Goal: Task Accomplishment & Management: Complete application form

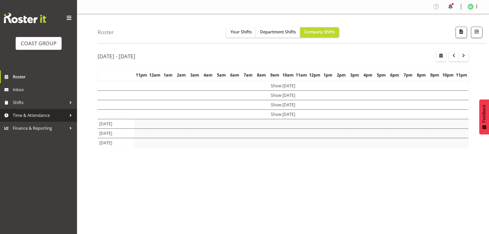
click at [32, 114] on span "Time & Attendance" at bounding box center [40, 115] width 54 height 8
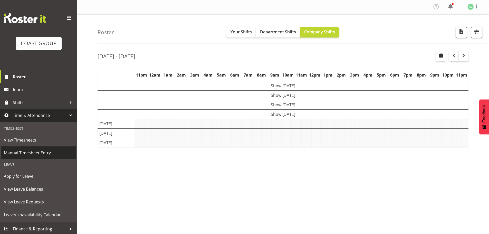
click at [30, 153] on span "Manual Timesheet Entry" at bounding box center [38, 153] width 69 height 8
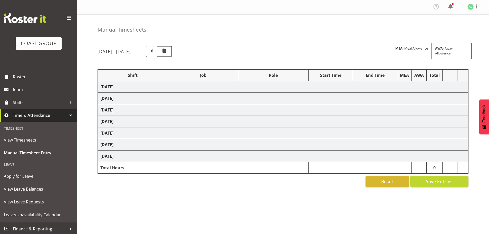
select select "10290"
select select "9033"
select select "10268"
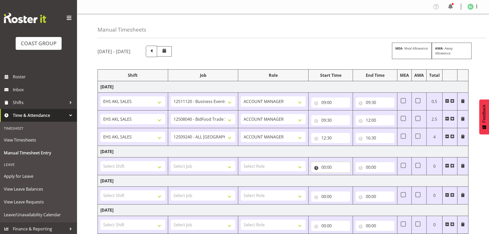
click at [318, 166] on input "00:00" at bounding box center [330, 167] width 39 height 10
click at [344, 180] on select "00 01 02 03 04 05 06 07 08 09 10 11 12 13 14 15 16 17 18 19 20 21 22 23" at bounding box center [346, 180] width 12 height 10
select select "6"
click at [340, 175] on select "00 01 02 03 04 05 06 07 08 09 10 11 12 13 14 15 16 17 18 19 20 21 22 23" at bounding box center [346, 180] width 12 height 10
type input "06:00"
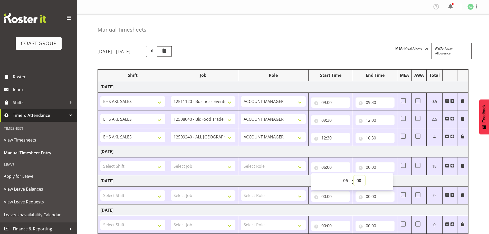
click at [359, 180] on select "00 01 02 03 04 05 06 07 08 09 10 11 12 13 14 15 16 17 18 19 20 21 22 23 24 25 2…" at bounding box center [360, 180] width 12 height 10
select select "30"
click at [354, 175] on select "00 01 02 03 04 05 06 07 08 09 10 11 12 13 14 15 16 17 18 19 20 21 22 23 24 25 2…" at bounding box center [360, 180] width 12 height 10
type input "06:30"
click at [367, 167] on input "00:00" at bounding box center [375, 167] width 39 height 10
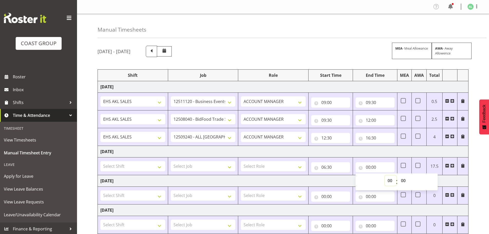
click at [388, 181] on select "00 01 02 03 04 05 06 07 08 09 10 11 12 13 14 15 16 17 18 19 20 21 22 23" at bounding box center [391, 180] width 12 height 10
select select "13"
click at [385, 175] on select "00 01 02 03 04 05 06 07 08 09 10 11 12 13 14 15 16 17 18 19 20 21 22 23" at bounding box center [391, 180] width 12 height 10
type input "13:00"
click at [137, 169] on select "Select Shift EHS AKL SALES EHS [PERSON_NAME] Hours EHS [PERSON_NAME] Hours Stri…" at bounding box center [132, 166] width 65 height 10
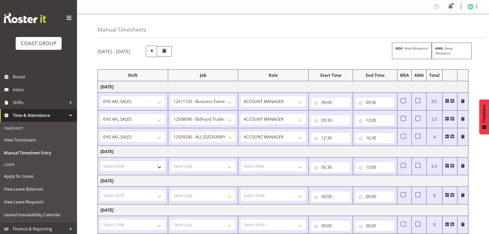
select select "1327"
click at [100, 161] on select "Select Shift EHS AKL SALES EHS [PERSON_NAME] Hours EHS [PERSON_NAME] Hours Stri…" at bounding box center [132, 166] width 65 height 10
click at [194, 165] on select "Select Job 1 Carlton Events 1 [PERSON_NAME][GEOGRAPHIC_DATA] 1 [PERSON_NAME][GE…" at bounding box center [203, 166] width 65 height 10
select select "10496"
click at [171, 161] on select "Select Job 1 Carlton Events 1 [PERSON_NAME][GEOGRAPHIC_DATA] 1 [PERSON_NAME][GE…" at bounding box center [203, 166] width 65 height 10
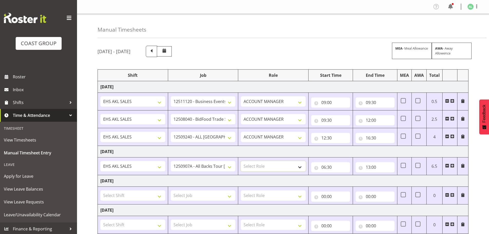
click at [269, 165] on select "Select Role ACCOUNT MANAGER Account Manager" at bounding box center [273, 166] width 65 height 10
select select "197"
click at [241, 161] on select "Select Role ACCOUNT MANAGER Account Manager" at bounding box center [273, 166] width 65 height 10
click at [161, 195] on select "Select Shift EHS AKL SALES EHS [PERSON_NAME] Hours EHS [PERSON_NAME] Hours Stri…" at bounding box center [132, 195] width 65 height 10
select select "1327"
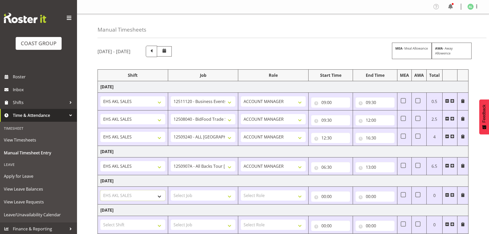
click at [100, 190] on select "Select Shift EHS AKL SALES EHS [PERSON_NAME] Hours EHS [PERSON_NAME] Hours Stri…" at bounding box center [132, 195] width 65 height 10
click at [201, 197] on select "Select Job 1 Carlton Events 1 [PERSON_NAME][GEOGRAPHIC_DATA] 1 [PERSON_NAME][GE…" at bounding box center [203, 195] width 65 height 10
select select "10251"
click at [171, 190] on select "Select Job 1 Carlton Events 1 [PERSON_NAME][GEOGRAPHIC_DATA] 1 [PERSON_NAME][GE…" at bounding box center [203, 195] width 65 height 10
click at [264, 196] on select "Select Role ACCOUNT MANAGER Account Manager" at bounding box center [273, 195] width 65 height 10
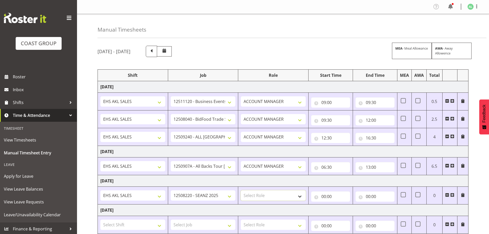
select select "197"
click at [241, 190] on select "Select Role ACCOUNT MANAGER Account Manager" at bounding box center [273, 195] width 65 height 10
click at [326, 198] on input "00:00" at bounding box center [330, 196] width 39 height 10
click at [344, 208] on select "00 01 02 03 04 05 06 07 08 09 10 11 12 13 14 15 16 17 18 19 20 21 22 23" at bounding box center [346, 210] width 12 height 10
select select "8"
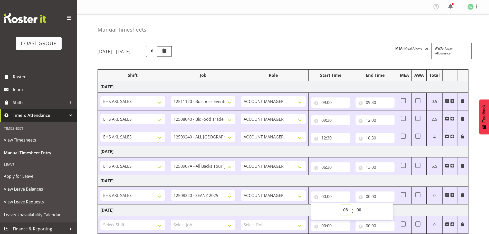
click at [340, 205] on select "00 01 02 03 04 05 06 07 08 09 10 11 12 13 14 15 16 17 18 19 20 21 22 23" at bounding box center [346, 210] width 12 height 10
type input "08:00"
click at [360, 210] on select "00 01 02 03 04 05 06 07 08 09 10 11 12 13 14 15 16 17 18 19 20 21 22 23 24 25 2…" at bounding box center [360, 210] width 12 height 10
select select "30"
click at [354, 205] on select "00 01 02 03 04 05 06 07 08 09 10 11 12 13 14 15 16 17 18 19 20 21 22 23 24 25 2…" at bounding box center [360, 210] width 12 height 10
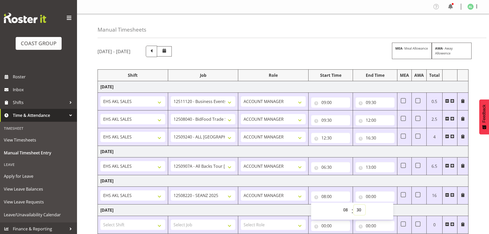
type input "08:30"
click at [368, 197] on input "00:00" at bounding box center [375, 196] width 39 height 10
click at [329, 199] on input "08:30" at bounding box center [330, 196] width 39 height 10
click at [358, 208] on select "00 01 02 03 04 05 06 07 08 09 10 11 12 13 14 15 16 17 18 19 20 21 22 23 24 25 2…" at bounding box center [360, 210] width 12 height 10
select select "0"
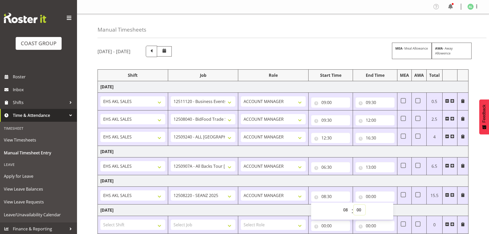
click at [354, 205] on select "00 01 02 03 04 05 06 07 08 09 10 11 12 13 14 15 16 17 18 19 20 21 22 23 24 25 2…" at bounding box center [360, 210] width 12 height 10
type input "08:00"
click at [295, 187] on td "ACCOUNT MANAGER Account Manager" at bounding box center [273, 196] width 70 height 18
click at [371, 196] on input "00:00" at bounding box center [375, 196] width 39 height 10
click at [391, 209] on select "00 01 02 03 04 05 06 07 08 09 10 11 12 13 14 15 16 17 18 19 20 21 22 23" at bounding box center [391, 210] width 12 height 10
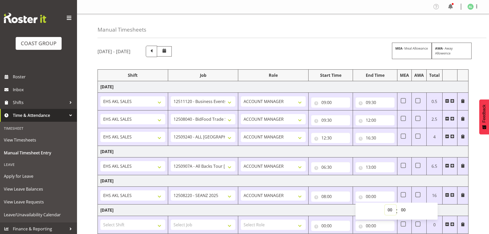
select select "10"
click at [385, 205] on select "00 01 02 03 04 05 06 07 08 09 10 11 12 13 14 15 16 17 18 19 20 21 22 23" at bounding box center [391, 210] width 12 height 10
type input "10:00"
click at [349, 182] on td "[DATE]" at bounding box center [283, 181] width 371 height 12
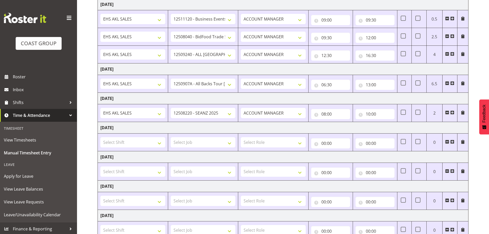
scroll to position [85, 0]
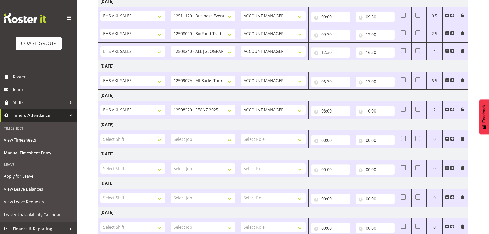
click at [447, 81] on span at bounding box center [447, 80] width 4 height 4
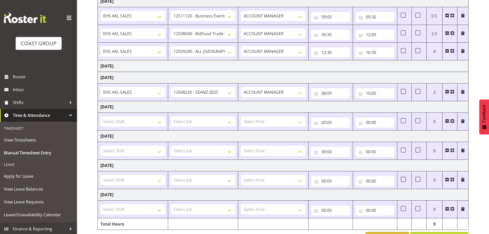
click at [453, 91] on span at bounding box center [452, 92] width 4 height 4
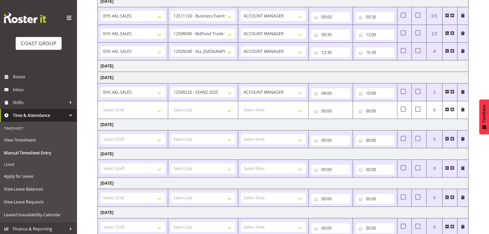
click at [393, 69] on td "[DATE]" at bounding box center [283, 66] width 371 height 12
click at [113, 75] on td "[DATE]" at bounding box center [283, 78] width 371 height 12
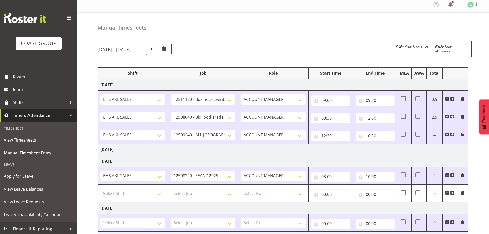
scroll to position [0, 0]
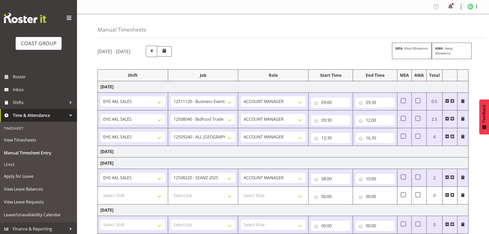
click at [111, 165] on td "[DATE]" at bounding box center [283, 163] width 371 height 12
click at [453, 136] on span at bounding box center [452, 136] width 4 height 4
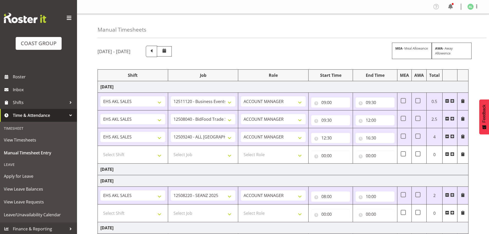
scroll to position [138, 0]
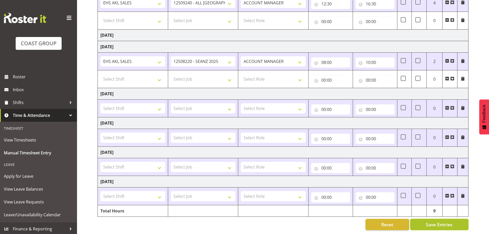
click at [429, 221] on span "Save Entries" at bounding box center [439, 224] width 27 height 7
select select "10251"
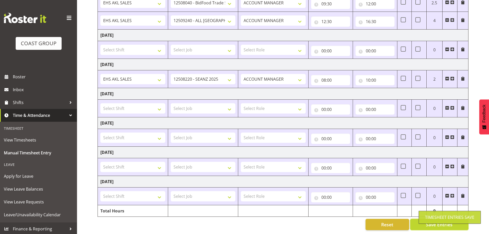
scroll to position [0, 0]
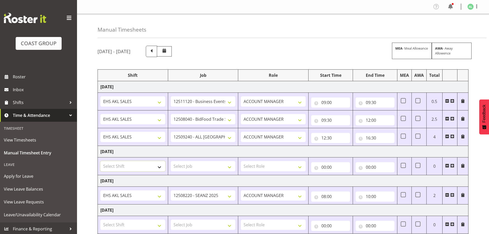
click at [121, 164] on select "Select Shift EHS AKL SALES EHS [PERSON_NAME] Hours EHS [PERSON_NAME] Hours Stri…" at bounding box center [132, 166] width 65 height 10
select select "1327"
click at [100, 161] on select "Select Shift EHS AKL SALES EHS [PERSON_NAME] Hours EHS [PERSON_NAME] Hours Stri…" at bounding box center [132, 166] width 65 height 10
click at [189, 166] on select "Select Job 1 Carlton Events 1 [PERSON_NAME][GEOGRAPHIC_DATA] 1 [PERSON_NAME][GE…" at bounding box center [203, 166] width 65 height 10
select select "10496"
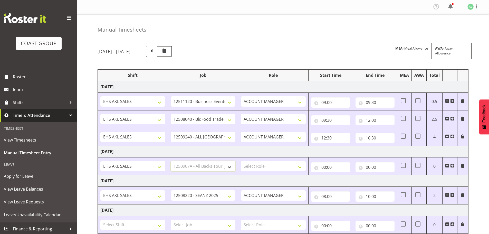
click at [171, 161] on select "Select Job 1 Carlton Events 1 [PERSON_NAME][GEOGRAPHIC_DATA] 1 [PERSON_NAME][GE…" at bounding box center [203, 166] width 65 height 10
click at [254, 167] on select "Select Role ACCOUNT MANAGER Account Manager" at bounding box center [273, 166] width 65 height 10
select select "197"
click at [241, 161] on select "Select Role ACCOUNT MANAGER Account Manager" at bounding box center [273, 166] width 65 height 10
click at [325, 168] on input "00:00" at bounding box center [330, 167] width 39 height 10
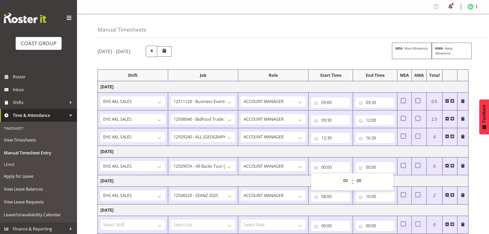
click at [345, 179] on select "00 01 02 03 04 05 06 07 08 09 10 11 12 13 14 15 16 17 18 19 20 21 22 23" at bounding box center [346, 180] width 12 height 10
select select "6"
click at [340, 175] on select "00 01 02 03 04 05 06 07 08 09 10 11 12 13 14 15 16 17 18 19 20 21 22 23" at bounding box center [346, 180] width 12 height 10
type input "06:00"
click at [357, 181] on select "00 01 02 03 04 05 06 07 08 09 10 11 12 13 14 15 16 17 18 19 20 21 22 23 24 25 2…" at bounding box center [360, 180] width 12 height 10
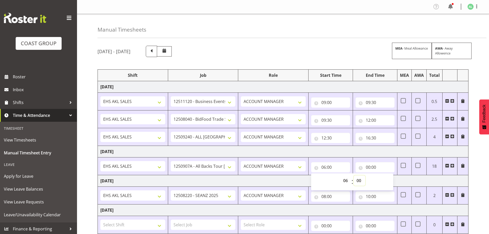
select select "30"
click at [354, 175] on select "00 01 02 03 04 05 06 07 08 09 10 11 12 13 14 15 16 17 18 19 20 21 22 23 24 25 2…" at bounding box center [360, 180] width 12 height 10
type input "06:30"
click at [369, 168] on input "00:00" at bounding box center [375, 167] width 39 height 10
click at [390, 179] on select "00 01 02 03 04 05 06 07 08 09 10 11 12 13 14 15 16 17 18 19 20 21 22 23" at bounding box center [391, 180] width 12 height 10
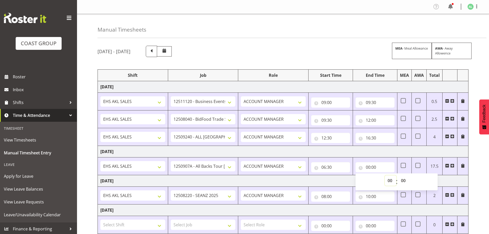
select select "13"
click at [385, 175] on select "00 01 02 03 04 05 06 07 08 09 10 11 12 13 14 15 16 17 18 19 20 21 22 23" at bounding box center [391, 180] width 12 height 10
type input "13:00"
click at [333, 179] on td "[DATE]" at bounding box center [283, 181] width 371 height 12
click at [452, 166] on span at bounding box center [452, 166] width 4 height 4
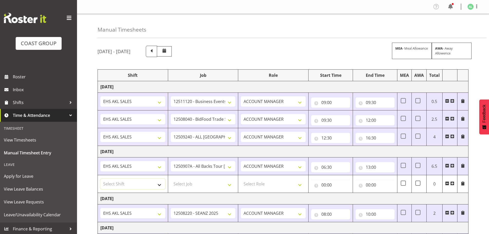
click at [117, 182] on select "Select Shift EHS AKL SALES EHS [PERSON_NAME] Hours EHS [PERSON_NAME] Hours Stri…" at bounding box center [132, 184] width 65 height 10
select select "1327"
click at [100, 179] on select "Select Shift EHS AKL SALES EHS [PERSON_NAME] Hours EHS [PERSON_NAME] Hours Stri…" at bounding box center [132, 184] width 65 height 10
click at [184, 185] on select "Select Job 1 Carlton Events 1 [PERSON_NAME][GEOGRAPHIC_DATA] 1 [PERSON_NAME][GE…" at bounding box center [203, 184] width 65 height 10
select select "9932"
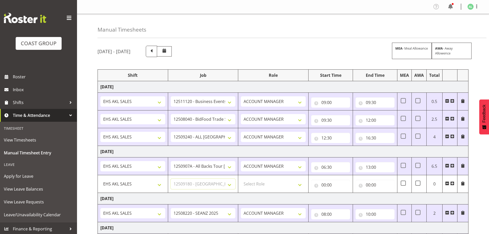
click at [171, 179] on select "Select Job 1 Carlton Events 1 [PERSON_NAME][GEOGRAPHIC_DATA] 1 [PERSON_NAME][GE…" at bounding box center [203, 184] width 65 height 10
drag, startPoint x: 259, startPoint y: 184, endPoint x: 261, endPoint y: 186, distance: 2.8
click at [259, 184] on select "Select Role ACCOUNT MANAGER Account Manager" at bounding box center [273, 184] width 65 height 10
select select "197"
click at [241, 179] on select "Select Role ACCOUNT MANAGER Account Manager" at bounding box center [273, 184] width 65 height 10
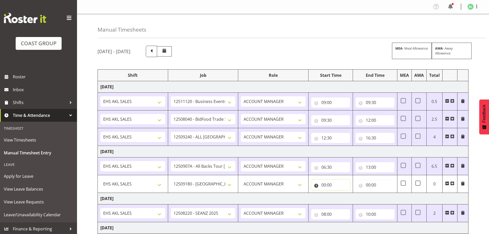
click at [324, 185] on input "00:00" at bounding box center [330, 185] width 39 height 10
click at [345, 198] on select "00 01 02 03 04 05 06 07 08 09 10 11 12 13 14 15 16 17 18 19 20 21 22 23" at bounding box center [346, 198] width 12 height 10
select select "13"
click at [340, 193] on select "00 01 02 03 04 05 06 07 08 09 10 11 12 13 14 15 16 17 18 19 20 21 22 23" at bounding box center [346, 198] width 12 height 10
type input "13:00"
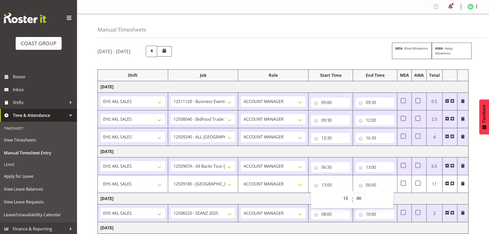
click at [358, 197] on select "00 01 02 03 04 05 06 07 08 09 10 11 12 13 14 15 16 17 18 19 20 21 22 23 24 25 2…" at bounding box center [360, 198] width 12 height 10
select select "30"
click at [354, 193] on select "00 01 02 03 04 05 06 07 08 09 10 11 12 13 14 15 16 17 18 19 20 21 22 23 24 25 2…" at bounding box center [360, 198] width 12 height 10
type input "13:30"
click at [367, 184] on input "00:00" at bounding box center [375, 185] width 39 height 10
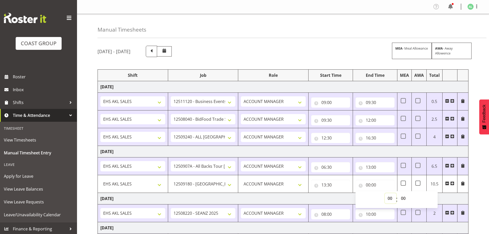
click at [388, 196] on select "00 01 02 03 04 05 06 07 08 09 10 11 12 13 14 15 16 17 18 19 20 21 22 23" at bounding box center [391, 198] width 12 height 10
select select "15"
click at [385, 193] on select "00 01 02 03 04 05 06 07 08 09 10 11 12 13 14 15 16 17 18 19 20 21 22 23" at bounding box center [391, 198] width 12 height 10
type input "15:00"
click at [450, 183] on span at bounding box center [452, 183] width 4 height 4
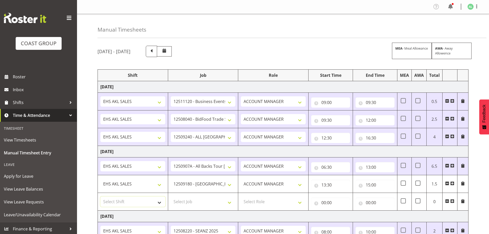
click at [115, 203] on select "Select Shift EHS AKL SALES EHS [PERSON_NAME] Hours EHS [PERSON_NAME] Hours Stri…" at bounding box center [132, 201] width 65 height 10
select select "1327"
click at [100, 196] on select "Select Shift EHS AKL SALES EHS [PERSON_NAME] Hours EHS [PERSON_NAME] Hours Stri…" at bounding box center [132, 201] width 65 height 10
click at [177, 199] on select "Select Job 1 Carlton Events 1 [PERSON_NAME][GEOGRAPHIC_DATA] 1 [PERSON_NAME][GE…" at bounding box center [203, 201] width 65 height 10
select select "10251"
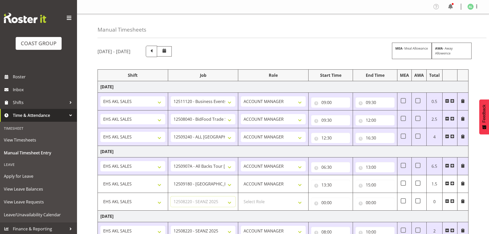
click at [171, 196] on select "Select Job 1 Carlton Events 1 [PERSON_NAME][GEOGRAPHIC_DATA] 1 [PERSON_NAME][GE…" at bounding box center [203, 201] width 65 height 10
click at [254, 202] on select "Select Role ACCOUNT MANAGER Account Manager" at bounding box center [273, 201] width 65 height 10
select select "197"
click at [241, 196] on select "Select Role ACCOUNT MANAGER Account Manager" at bounding box center [273, 201] width 65 height 10
click at [330, 205] on input "00:00" at bounding box center [330, 202] width 39 height 10
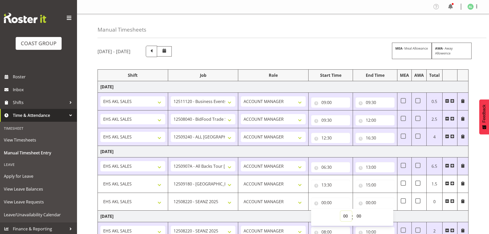
click at [346, 216] on select "00 01 02 03 04 05 06 07 08 09 10 11 12 13 14 15 16 17 18 19 20 21 22 23" at bounding box center [346, 216] width 12 height 10
select select "15"
click at [340, 211] on select "00 01 02 03 04 05 06 07 08 09 10 11 12 13 14 15 16 17 18 19 20 21 22 23" at bounding box center [346, 216] width 12 height 10
type input "15:00"
click at [368, 203] on input "00:00" at bounding box center [375, 202] width 39 height 10
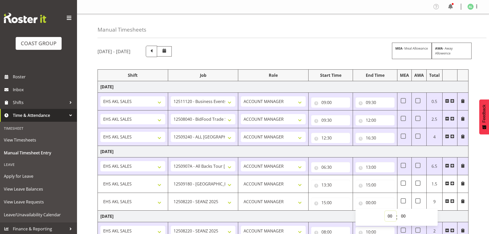
click at [391, 216] on select "00 01 02 03 04 05 06 07 08 09 10 11 12 13 14 15 16 17 18 19 20 21 22 23" at bounding box center [391, 216] width 12 height 10
select select "16"
click at [385, 211] on select "00 01 02 03 04 05 06 07 08 09 10 11 12 13 14 15 16 17 18 19 20 21 22 23" at bounding box center [391, 216] width 12 height 10
type input "16:00"
click at [320, 217] on td "[DATE]" at bounding box center [283, 217] width 371 height 12
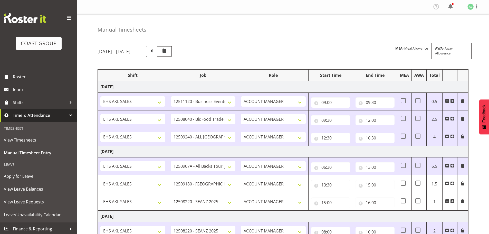
scroll to position [156, 0]
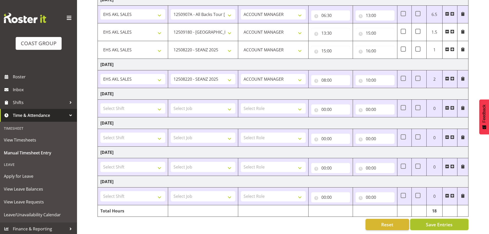
click at [437, 223] on span "Save Entries" at bounding box center [439, 224] width 27 height 7
select select "9932"
type input "13:30"
type input "15:00"
select select "10251"
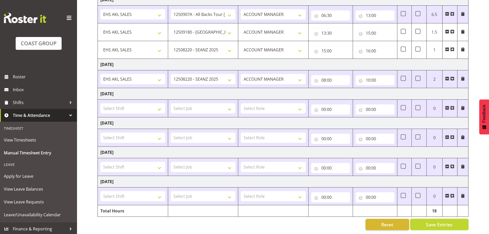
type input "15:00"
type input "16:00"
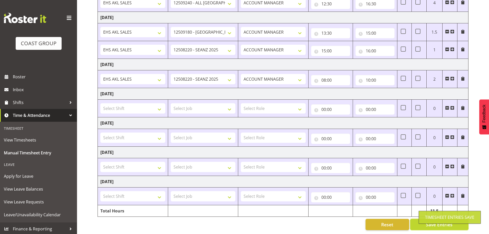
scroll to position [138, 0]
click at [447, 77] on span at bounding box center [447, 79] width 4 height 4
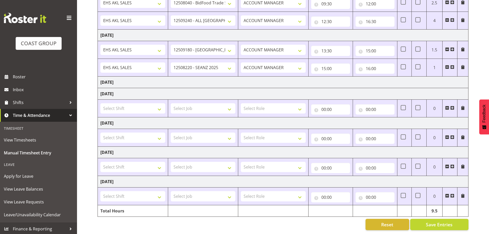
scroll to position [120, 0]
click at [321, 181] on td "[DATE]" at bounding box center [283, 182] width 371 height 12
click at [430, 221] on span "Save Entries" at bounding box center [439, 224] width 27 height 7
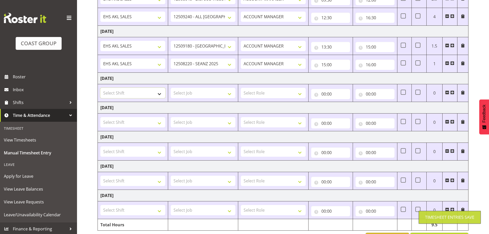
click at [139, 92] on select "Select Shift EHS AKL SALES EHS [PERSON_NAME] Hours EHS [PERSON_NAME] Hours Stri…" at bounding box center [132, 93] width 65 height 10
select select "1327"
click at [100, 88] on select "Select Shift EHS AKL SALES EHS [PERSON_NAME] Hours EHS [PERSON_NAME] Hours Stri…" at bounding box center [132, 93] width 65 height 10
click at [199, 95] on select "Select Job 1 Carlton Events 1 [PERSON_NAME][GEOGRAPHIC_DATA] 1 [PERSON_NAME][GE…" at bounding box center [203, 93] width 65 height 10
select select "9932"
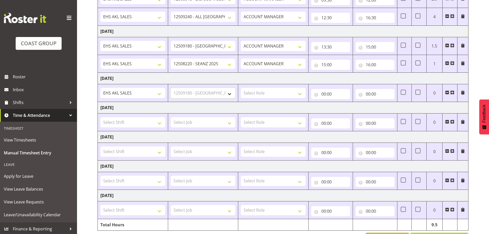
click at [171, 88] on select "Select Job 1 Carlton Events 1 [PERSON_NAME][GEOGRAPHIC_DATA] 1 [PERSON_NAME][GE…" at bounding box center [203, 93] width 65 height 10
click at [263, 93] on select "Select Role ACCOUNT MANAGER Account Manager" at bounding box center [273, 93] width 65 height 10
select select "197"
click at [241, 88] on select "Select Role ACCOUNT MANAGER Account Manager" at bounding box center [273, 93] width 65 height 10
click at [324, 97] on input "00:00" at bounding box center [330, 94] width 39 height 10
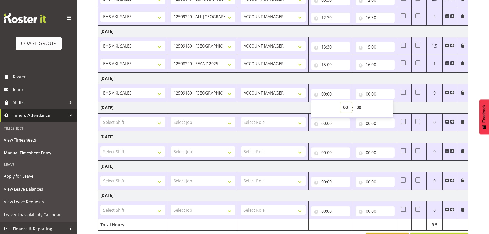
click at [344, 109] on select "00 01 02 03 04 05 06 07 08 09 10 11 12 13 14 15 16 17 18 19 20 21 22 23" at bounding box center [346, 107] width 12 height 10
select select "8"
click at [340, 102] on select "00 01 02 03 04 05 06 07 08 09 10 11 12 13 14 15 16 17 18 19 20 21 22 23" at bounding box center [346, 107] width 12 height 10
type input "08:00"
click at [368, 96] on input "00:00" at bounding box center [375, 94] width 39 height 10
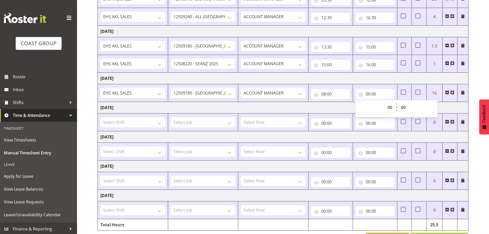
click at [388, 106] on select "00 01 02 03 04 05 06 07 08 09 10 11 12 13 14 15 16 17 18 19 20 21 22 23" at bounding box center [391, 107] width 12 height 10
select select "10"
click at [385, 102] on select "00 01 02 03 04 05 06 07 08 09 10 11 12 13 14 15 16 17 18 19 20 21 22 23" at bounding box center [391, 107] width 12 height 10
type input "10:00"
click at [453, 93] on span at bounding box center [452, 92] width 4 height 4
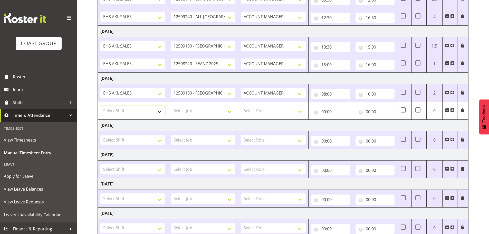
click at [126, 109] on select "Select Shift EHS AKL SALES EHS [PERSON_NAME] Hours EHS [PERSON_NAME] Hours Stri…" at bounding box center [132, 111] width 65 height 10
select select "1327"
click at [100, 106] on select "Select Shift EHS AKL SALES EHS [PERSON_NAME] Hours EHS [PERSON_NAME] Hours Stri…" at bounding box center [132, 111] width 65 height 10
click at [181, 112] on select "Select Job 1 Carlton Events 1 [PERSON_NAME][GEOGRAPHIC_DATA] 1 [PERSON_NAME][GE…" at bounding box center [203, 111] width 65 height 10
select select "10251"
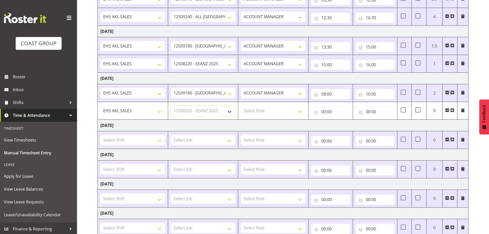
click at [171, 106] on select "Select Job 1 Carlton Events 1 [PERSON_NAME][GEOGRAPHIC_DATA] 1 [PERSON_NAME][GE…" at bounding box center [203, 111] width 65 height 10
click at [256, 113] on select "Select Role ACCOUNT MANAGER Account Manager" at bounding box center [273, 111] width 65 height 10
select select "197"
click at [241, 106] on select "Select Role ACCOUNT MANAGER Account Manager" at bounding box center [273, 111] width 65 height 10
click at [320, 111] on input "00:00" at bounding box center [330, 112] width 39 height 10
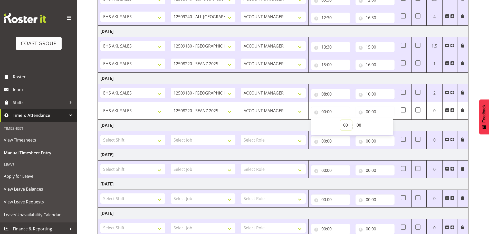
click at [342, 123] on select "00 01 02 03 04 05 06 07 08 09 10 11 12 13 14 15 16 17 18 19 20 21 22 23" at bounding box center [346, 125] width 12 height 10
select select "10"
click at [340, 120] on select "00 01 02 03 04 05 06 07 08 09 10 11 12 13 14 15 16 17 18 19 20 21 22 23" at bounding box center [346, 125] width 12 height 10
type input "10:00"
click at [368, 109] on input "00:00" at bounding box center [375, 112] width 39 height 10
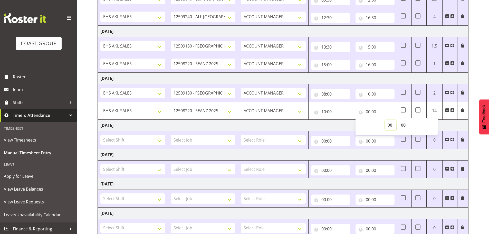
click at [388, 125] on select "00 01 02 03 04 05 06 07 08 09 10 11 12 13 14 15 16 17 18 19 20 21 22 23" at bounding box center [391, 125] width 12 height 10
select select "12"
click at [385, 120] on select "00 01 02 03 04 05 06 07 08 09 10 11 12 13 14 15 16 17 18 19 20 21 22 23" at bounding box center [391, 125] width 12 height 10
type input "12:00"
click at [453, 111] on span at bounding box center [452, 110] width 4 height 4
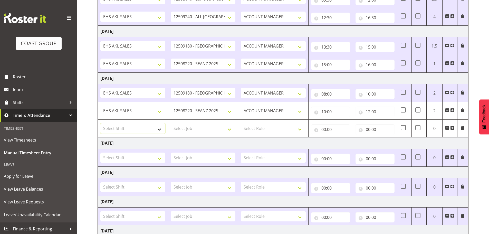
click at [129, 129] on select "Select Shift EHS AKL SALES EHS [PERSON_NAME] Hours EHS [PERSON_NAME] Hours Stri…" at bounding box center [132, 128] width 65 height 10
select select "1327"
click at [100, 123] on select "Select Shift EHS AKL SALES EHS [PERSON_NAME] Hours EHS [PERSON_NAME] Hours Stri…" at bounding box center [132, 128] width 65 height 10
click at [188, 129] on select "Select Job 1 Carlton Events 1 [PERSON_NAME][GEOGRAPHIC_DATA] 1 [PERSON_NAME][GE…" at bounding box center [203, 128] width 65 height 10
select select "10496"
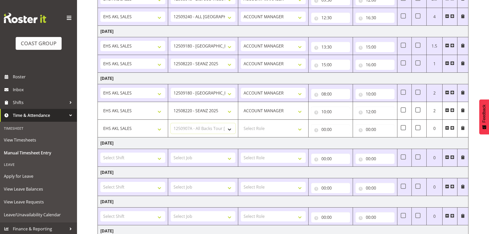
click at [171, 123] on select "Select Job 1 Carlton Events 1 [PERSON_NAME][GEOGRAPHIC_DATA] 1 [PERSON_NAME][GE…" at bounding box center [203, 128] width 65 height 10
click at [254, 125] on select "Select Role ACCOUNT MANAGER Account Manager" at bounding box center [273, 128] width 65 height 10
select select "197"
click at [241, 123] on select "Select Role ACCOUNT MANAGER Account Manager" at bounding box center [273, 128] width 65 height 10
click at [326, 130] on input "00:00" at bounding box center [330, 129] width 39 height 10
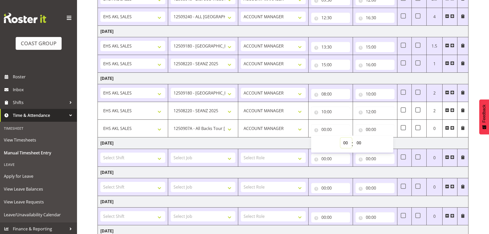
click at [346, 143] on select "00 01 02 03 04 05 06 07 08 09 10 11 12 13 14 15 16 17 18 19 20 21 22 23" at bounding box center [346, 143] width 12 height 10
select select "12"
click at [340, 138] on select "00 01 02 03 04 05 06 07 08 09 10 11 12 13 14 15 16 17 18 19 20 21 22 23" at bounding box center [346, 143] width 12 height 10
type input "12:00"
click at [358, 144] on select "00 01 02 03 04 05 06 07 08 09 10 11 12 13 14 15 16 17 18 19 20 21 22 23 24 25 2…" at bounding box center [360, 143] width 12 height 10
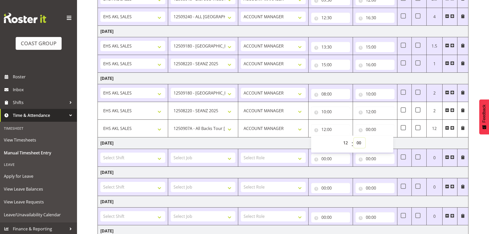
select select "30"
click at [354, 138] on select "00 01 02 03 04 05 06 07 08 09 10 11 12 13 14 15 16 17 18 19 20 21 22 23 24 25 2…" at bounding box center [360, 143] width 12 height 10
type input "12:30"
click at [373, 128] on input "00:00" at bounding box center [375, 129] width 39 height 10
click at [389, 142] on select "00 01 02 03 04 05 06 07 08 09 10 11 12 13 14 15 16 17 18 19 20 21 22 23" at bounding box center [391, 143] width 12 height 10
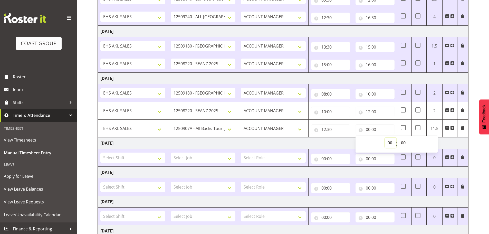
select select "14"
click at [385, 138] on select "00 01 02 03 04 05 06 07 08 09 10 11 12 13 14 15 16 17 18 19 20 21 22 23" at bounding box center [391, 143] width 12 height 10
type input "14:00"
click at [454, 127] on span at bounding box center [452, 128] width 4 height 4
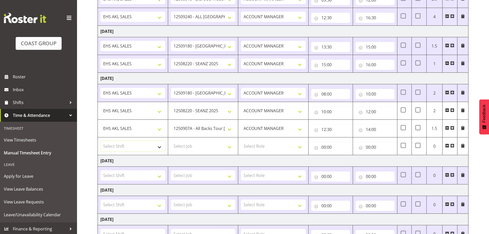
click at [121, 147] on select "Select Shift EHS AKL SALES EHS [PERSON_NAME] Hours EHS [PERSON_NAME] Hours Stri…" at bounding box center [132, 146] width 65 height 10
select select "1327"
click at [100, 141] on select "Select Shift EHS AKL SALES EHS [PERSON_NAME] Hours EHS [PERSON_NAME] Hours Stri…" at bounding box center [132, 146] width 65 height 10
click at [187, 148] on select "Select Job 1 Carlton Events 1 [PERSON_NAME][GEOGRAPHIC_DATA] 1 [PERSON_NAME][GE…" at bounding box center [203, 146] width 65 height 10
select select "9033"
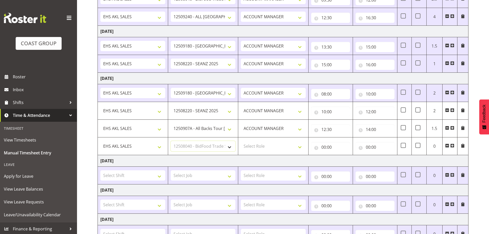
click at [171, 141] on select "Select Job 1 Carlton Events 1 [PERSON_NAME][GEOGRAPHIC_DATA] 1 [PERSON_NAME][GE…" at bounding box center [203, 146] width 65 height 10
click at [254, 145] on select "Select Role ACCOUNT MANAGER Account Manager" at bounding box center [273, 146] width 65 height 10
select select "197"
click at [241, 141] on select "Select Role ACCOUNT MANAGER Account Manager" at bounding box center [273, 146] width 65 height 10
click at [332, 148] on input "00:00" at bounding box center [330, 147] width 39 height 10
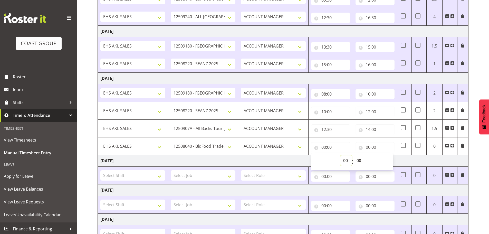
click at [345, 159] on select "00 01 02 03 04 05 06 07 08 09 10 11 12 13 14 15 16 17 18 19 20 21 22 23" at bounding box center [346, 160] width 12 height 10
select select "14"
click at [340, 155] on select "00 01 02 03 04 05 06 07 08 09 10 11 12 13 14 15 16 17 18 19 20 21 22 23" at bounding box center [346, 160] width 12 height 10
type input "14:00"
click at [373, 147] on input "00:00" at bounding box center [375, 147] width 39 height 10
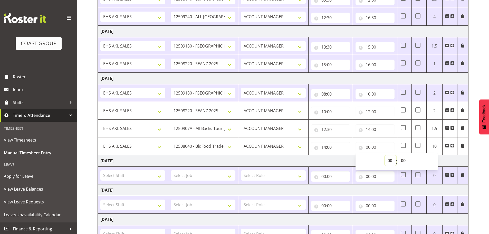
click at [391, 161] on select "00 01 02 03 04 05 06 07 08 09 10 11 12 13 14 15 16 17 18 19 20 21 22 23" at bounding box center [391, 160] width 12 height 10
select select "16"
click at [385, 155] on select "00 01 02 03 04 05 06 07 08 09 10 11 12 13 14 15 16 17 18 19 20 21 22 23" at bounding box center [391, 160] width 12 height 10
type input "16:00"
click at [330, 160] on td "[DATE]" at bounding box center [283, 161] width 371 height 12
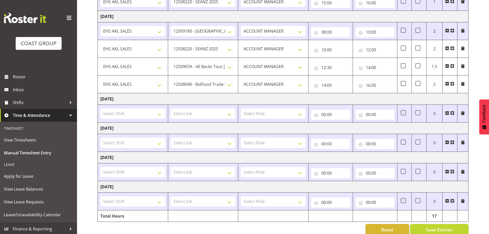
scroll to position [191, 0]
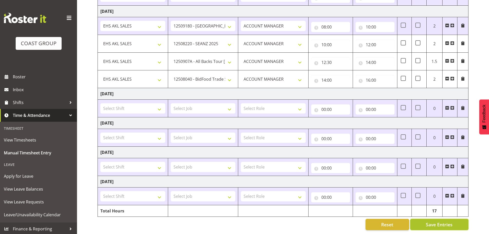
click at [444, 221] on span "Save Entries" at bounding box center [439, 224] width 27 height 7
select select "10251"
type input "10:00"
type input "12:00"
select select "10496"
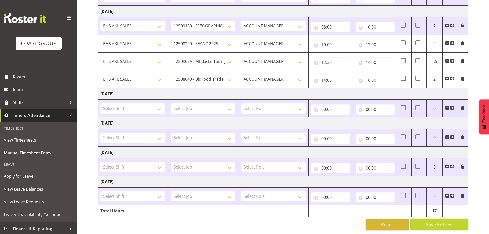
type input "12:30"
type input "14:00"
select select "9033"
type input "14:00"
type input "16:00"
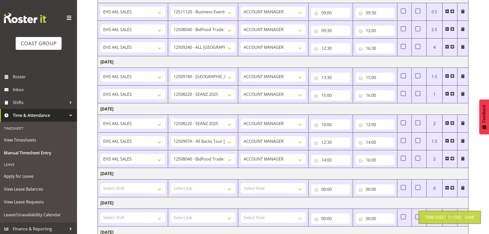
scroll to position [2, 0]
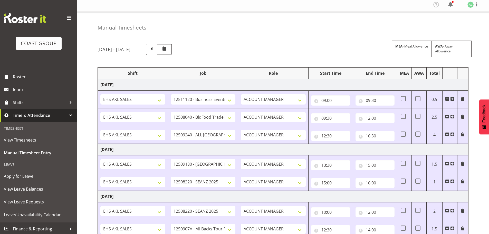
click at [454, 181] on span at bounding box center [452, 181] width 4 height 4
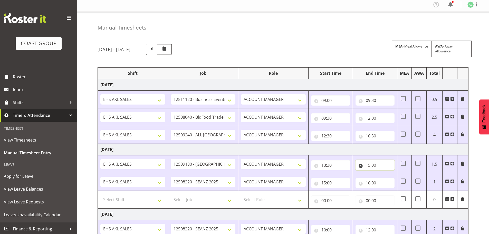
click at [375, 164] on input "15:00" at bounding box center [375, 165] width 39 height 10
click at [322, 201] on input "00:00" at bounding box center [330, 200] width 39 height 10
click at [347, 212] on select "00 01 02 03 04 05 06 07 08 09 10 11 12 13 14 15 16 17 18 19 20 21 22 23" at bounding box center [346, 214] width 12 height 10
select select "6"
click at [340, 209] on select "00 01 02 03 04 05 06 07 08 09 10 11 12 13 14 15 16 17 18 19 20 21 22 23" at bounding box center [346, 214] width 12 height 10
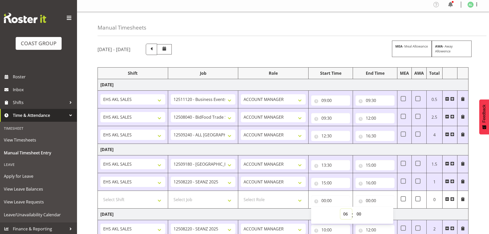
type input "06:00"
click at [360, 213] on select "00 01 02 03 04 05 06 07 08 09 10 11 12 13 14 15 16 17 18 19 20 21 22 23 24 25 2…" at bounding box center [360, 214] width 12 height 10
select select "30"
click at [354, 209] on select "00 01 02 03 04 05 06 07 08 09 10 11 12 13 14 15 16 17 18 19 20 21 22 23 24 25 2…" at bounding box center [360, 214] width 12 height 10
type input "06:30"
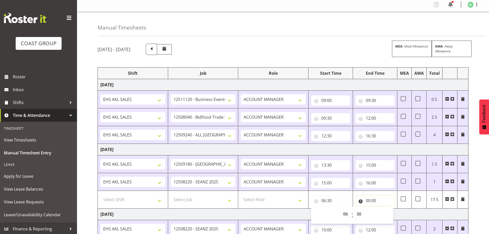
click at [367, 200] on input "00:00" at bounding box center [375, 200] width 39 height 10
click at [389, 215] on select "00 01 02 03 04 05 06 07 08 09 10 11 12 13 14 15 16 17 18 19 20 21 22 23" at bounding box center [391, 214] width 12 height 10
select select "13"
click at [385, 209] on select "00 01 02 03 04 05 06 07 08 09 10 11 12 13 14 15 16 17 18 19 20 21 22 23" at bounding box center [391, 214] width 12 height 10
type input "13:00"
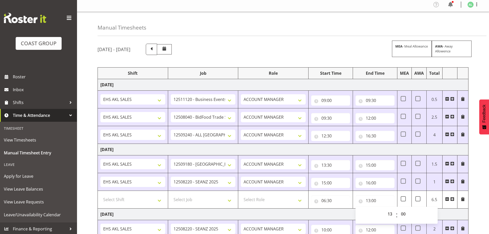
click at [319, 209] on td "[DATE]" at bounding box center [283, 214] width 371 height 12
click at [256, 201] on select "Select Role ACCOUNT MANAGER Account Manager" at bounding box center [273, 199] width 65 height 10
select select "197"
click at [241, 194] on select "Select Role ACCOUNT MANAGER Account Manager" at bounding box center [273, 199] width 65 height 10
click at [195, 199] on select "Select Job 1 Carlton Events 1 [PERSON_NAME][GEOGRAPHIC_DATA] 1 [PERSON_NAME][GE…" at bounding box center [203, 199] width 65 height 10
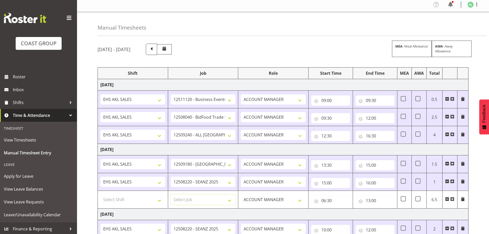
select select "10268"
click at [171, 194] on select "Select Job 1 Carlton Events 1 [PERSON_NAME][GEOGRAPHIC_DATA] 1 [PERSON_NAME][GE…" at bounding box center [203, 199] width 65 height 10
click at [269, 199] on select "ACCOUNT MANAGER Account Manager" at bounding box center [273, 199] width 65 height 10
click at [241, 194] on select "ACCOUNT MANAGER Account Manager" at bounding box center [273, 199] width 65 height 10
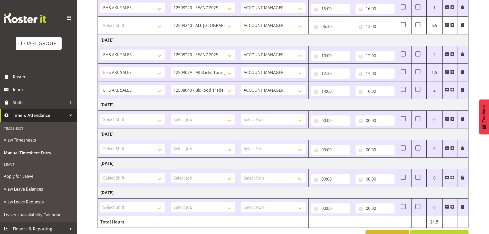
scroll to position [191, 0]
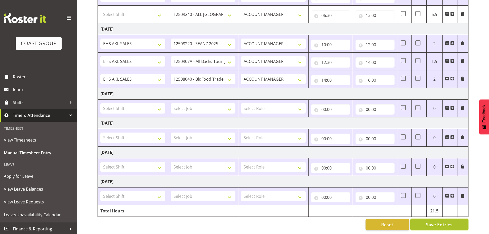
click at [434, 221] on span "Save Entries" at bounding box center [439, 224] width 27 height 7
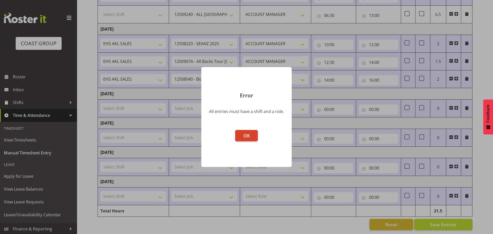
click at [249, 135] on span "OK" at bounding box center [246, 135] width 6 height 6
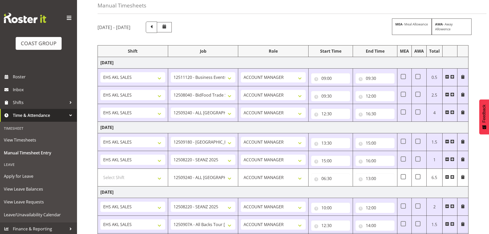
scroll to position [20, 0]
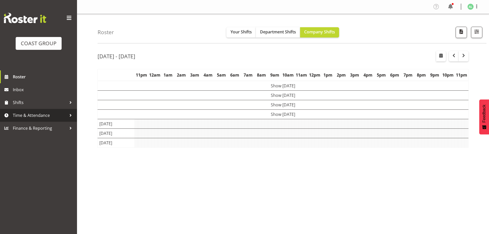
drag, startPoint x: 22, startPoint y: 117, endPoint x: 22, endPoint y: 129, distance: 11.8
click at [22, 117] on span "Time & Attendance" at bounding box center [40, 115] width 54 height 8
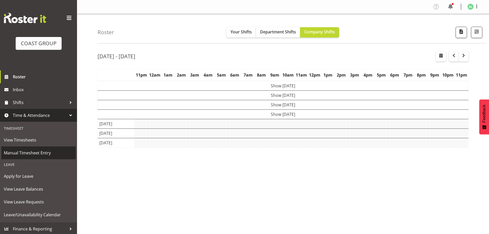
click at [21, 152] on span "Manual Timesheet Entry" at bounding box center [38, 153] width 69 height 8
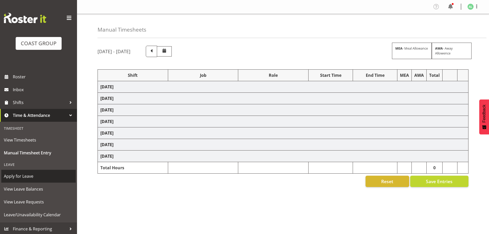
select select "10290"
select select "9033"
select select "10268"
select select "9932"
select select "10251"
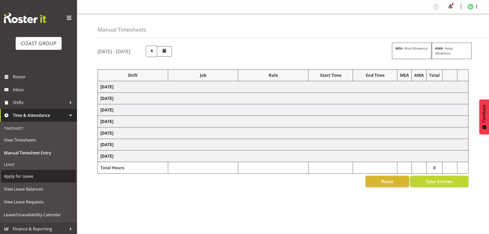
select select "10251"
select select "10496"
select select "9033"
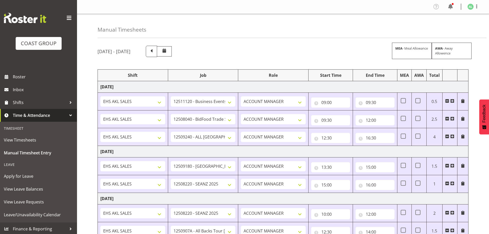
click at [452, 136] on span at bounding box center [452, 136] width 4 height 4
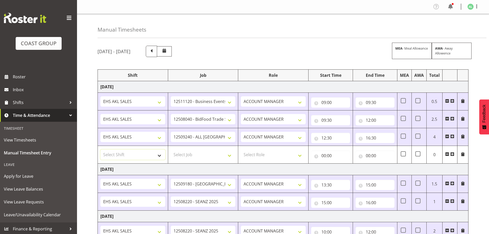
click at [108, 153] on select "Select Shift EHS AKL SALES EHS [PERSON_NAME] Hours EHS [PERSON_NAME] Hours Stri…" at bounding box center [132, 154] width 65 height 10
select select "1327"
click at [100, 149] on select "Select Shift EHS AKL SALES EHS [PERSON_NAME] Hours EHS [PERSON_NAME] Hours Stri…" at bounding box center [132, 154] width 65 height 10
click at [181, 155] on select "Select Job 1 Carlton Events 1 [PERSON_NAME][GEOGRAPHIC_DATA] 1 [PERSON_NAME][GE…" at bounding box center [203, 154] width 65 height 10
select select "8653"
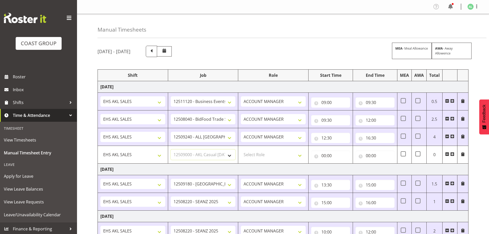
click at [171, 149] on select "Select Job 1 Carlton Events 1 [PERSON_NAME][GEOGRAPHIC_DATA] 1 [PERSON_NAME][GE…" at bounding box center [203, 154] width 65 height 10
click at [251, 153] on select "Select Role ACCOUNT MANAGER Account Manager" at bounding box center [273, 154] width 65 height 10
select select "197"
click at [241, 149] on select "Select Role ACCOUNT MANAGER Account Manager" at bounding box center [273, 154] width 65 height 10
click at [324, 153] on input "00:00" at bounding box center [330, 155] width 39 height 10
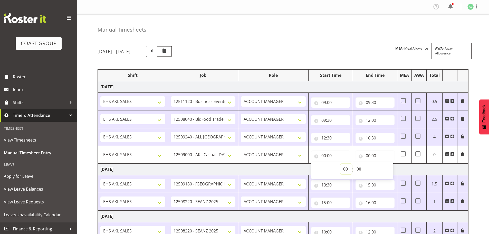
click at [345, 167] on select "00 01 02 03 04 05 06 07 08 09 10 11 12 13 14 15 16 17 18 19 20 21 22 23" at bounding box center [346, 169] width 12 height 10
select select "8"
click at [340, 164] on select "00 01 02 03 04 05 06 07 08 09 10 11 12 13 14 15 16 17 18 19 20 21 22 23" at bounding box center [346, 169] width 12 height 10
type input "08:00"
click at [368, 153] on input "00:00" at bounding box center [375, 155] width 39 height 10
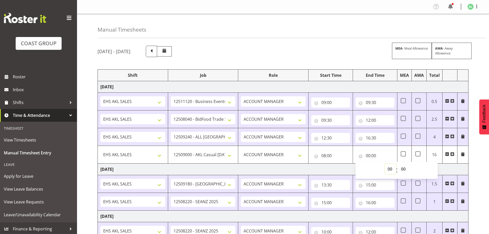
click at [391, 168] on select "00 01 02 03 04 05 06 07 08 09 10 11 12 13 14 15 16 17 18 19 20 21 22 23" at bounding box center [391, 169] width 12 height 10
select select "9"
click at [385, 164] on select "00 01 02 03 04 05 06 07 08 09 10 11 12 13 14 15 16 17 18 19 20 21 22 23" at bounding box center [391, 169] width 12 height 10
type input "09:00"
click at [287, 167] on td "[DATE]" at bounding box center [283, 170] width 371 height 12
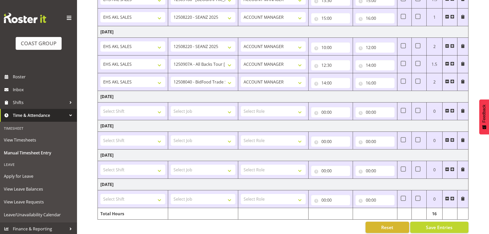
scroll to position [191, 0]
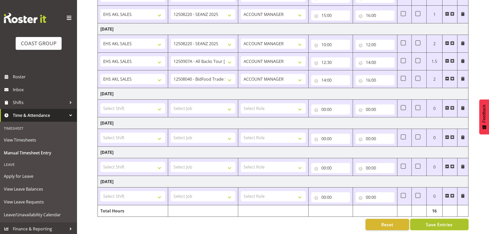
click at [422, 219] on button "Save Entries" at bounding box center [439, 224] width 58 height 11
click at [427, 221] on span "Save Entries" at bounding box center [439, 224] width 27 height 7
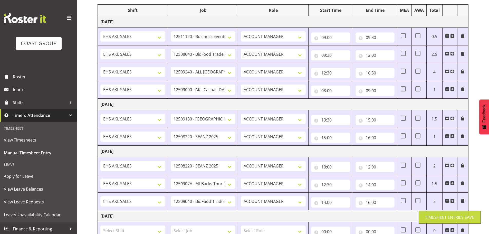
scroll to position [20, 0]
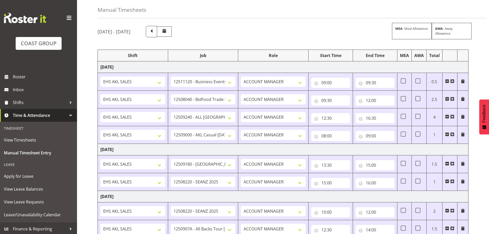
click at [453, 132] on span at bounding box center [452, 134] width 4 height 4
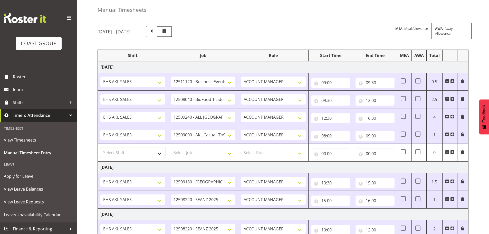
click at [116, 152] on select "Select Shift EHS AKL SALES EHS [PERSON_NAME] Hours EHS [PERSON_NAME] Hours Stri…" at bounding box center [132, 152] width 65 height 10
select select "1327"
click at [100, 147] on select "Select Shift EHS AKL SALES EHS [PERSON_NAME] Hours EHS [PERSON_NAME] Hours Stri…" at bounding box center [132, 152] width 65 height 10
click at [185, 155] on select "Select Job 1 Carlton Events 1 [PERSON_NAME][GEOGRAPHIC_DATA] 1 [PERSON_NAME][GE…" at bounding box center [203, 152] width 65 height 10
click at [176, 165] on td "[DATE]" at bounding box center [283, 167] width 371 height 12
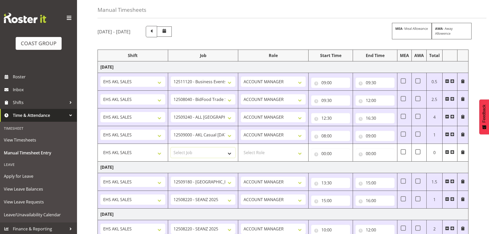
click at [185, 153] on select "Select Job 1 Carlton Events 1 [PERSON_NAME][GEOGRAPHIC_DATA] 1 [PERSON_NAME][GE…" at bounding box center [203, 152] width 65 height 10
click at [200, 154] on select "Select Job 1 Carlton Events 1 [PERSON_NAME][GEOGRAPHIC_DATA] 1 [PERSON_NAME][GE…" at bounding box center [203, 152] width 65 height 10
click at [192, 152] on select "Select Job 1 Carlton Events 1 [PERSON_NAME][GEOGRAPHIC_DATA] 1 [PERSON_NAME][GE…" at bounding box center [203, 152] width 65 height 10
select select "9932"
click at [171, 147] on select "Select Job 1 Carlton Events 1 [PERSON_NAME][GEOGRAPHIC_DATA] 1 [PERSON_NAME][GE…" at bounding box center [203, 152] width 65 height 10
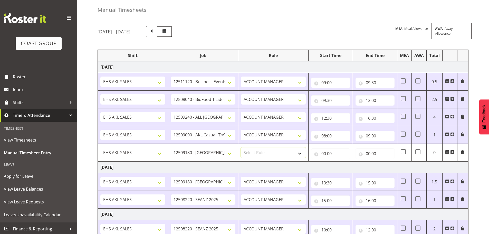
click at [255, 155] on select "Select Role ACCOUNT MANAGER Account Manager" at bounding box center [273, 152] width 65 height 10
select select "197"
click at [241, 147] on select "Select Role ACCOUNT MANAGER Account Manager" at bounding box center [273, 152] width 65 height 10
click at [327, 151] on input "00:00" at bounding box center [330, 153] width 39 height 10
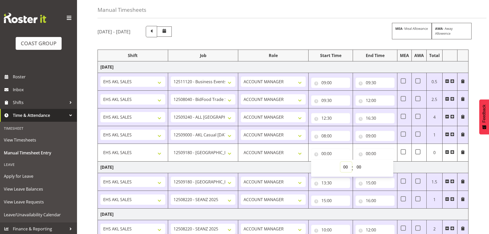
click at [346, 166] on select "00 01 02 03 04 05 06 07 08 09 10 11 12 13 14 15 16 17 18 19 20 21 22 23" at bounding box center [346, 167] width 12 height 10
select select "7"
click at [340, 162] on select "00 01 02 03 04 05 06 07 08 09 10 11 12 13 14 15 16 17 18 19 20 21 22 23" at bounding box center [346, 167] width 12 height 10
type input "07:00"
click at [359, 168] on select "00 01 02 03 04 05 06 07 08 09 10 11 12 13 14 15 16 17 18 19 20 21 22 23 24 25 2…" at bounding box center [360, 167] width 12 height 10
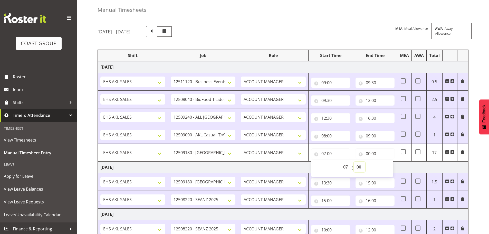
select select "30"
click at [354, 162] on select "00 01 02 03 04 05 06 07 08 09 10 11 12 13 14 15 16 17 18 19 20 21 22 23 24 25 2…" at bounding box center [360, 167] width 12 height 10
type input "07:30"
click at [367, 154] on input "00:00" at bounding box center [375, 153] width 39 height 10
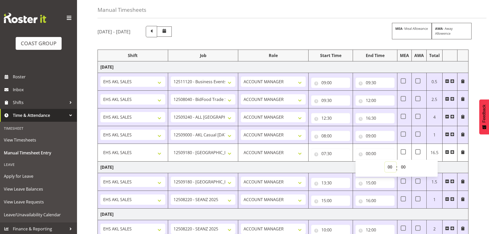
click at [391, 167] on select "00 01 02 03 04 05 06 07 08 09 10 11 12 13 14 15 16 17 18 19 20 21 22 23" at bounding box center [391, 167] width 12 height 10
select select "8"
click at [385, 162] on select "00 01 02 03 04 05 06 07 08 09 10 11 12 13 14 15 16 17 18 19 20 21 22 23" at bounding box center [391, 167] width 12 height 10
type input "08:00"
click at [390, 168] on select "00 01 02 03 04 05 06 07 08 09 10 11 12 13 14 15 16 17 18 19 20 21 22 23" at bounding box center [391, 167] width 12 height 10
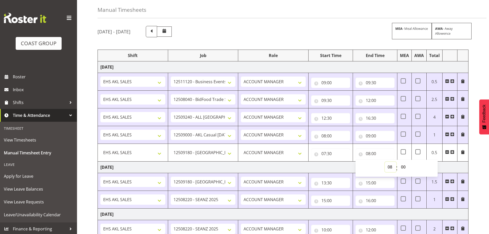
select select "9"
click at [385, 162] on select "00 01 02 03 04 05 06 07 08 09 10 11 12 13 14 15 16 17 18 19 20 21 22 23" at bounding box center [391, 167] width 12 height 10
type input "09:00"
click at [336, 166] on td "[DATE]" at bounding box center [283, 167] width 371 height 12
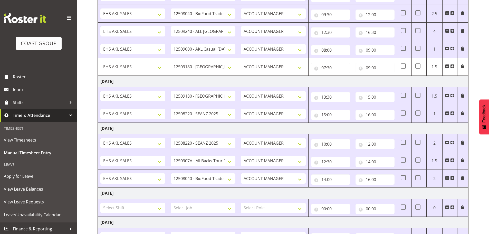
scroll to position [0, 0]
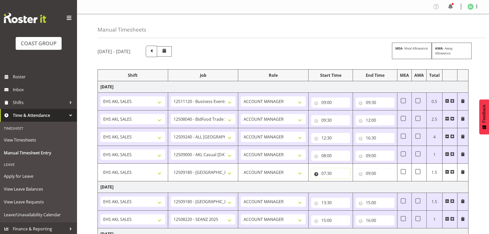
click at [328, 172] on input "07:30" at bounding box center [330, 173] width 39 height 10
click at [360, 186] on select "00 01 02 03 04 05 06 07 08 09 10 11 12 13 14 15 16 17 18 19 20 21 22 23 24 25 2…" at bounding box center [360, 187] width 12 height 10
select select "0"
click at [354, 182] on select "00 01 02 03 04 05 06 07 08 09 10 11 12 13 14 15 16 17 18 19 20 21 22 23 24 25 2…" at bounding box center [360, 187] width 12 height 10
type input "07:00"
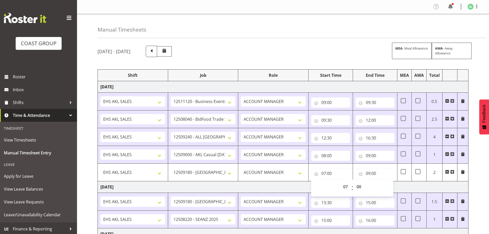
click at [295, 191] on td "[DATE]" at bounding box center [283, 187] width 371 height 12
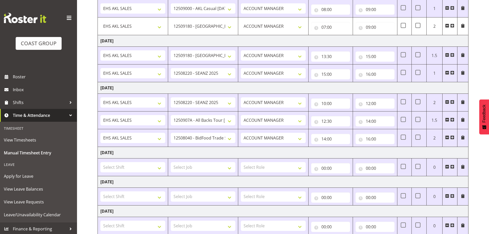
scroll to position [209, 0]
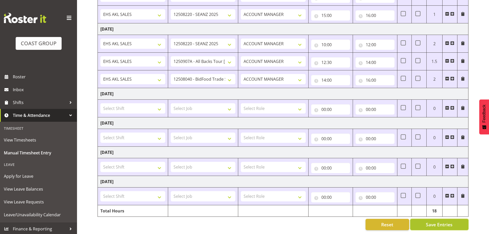
click at [426, 220] on button "Save Entries" at bounding box center [439, 224] width 58 height 11
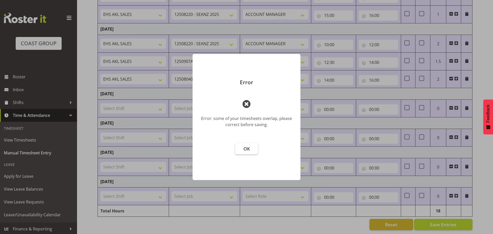
click at [243, 148] on button "OK" at bounding box center [246, 148] width 23 height 11
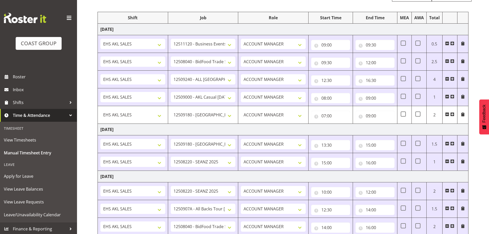
scroll to position [0, 0]
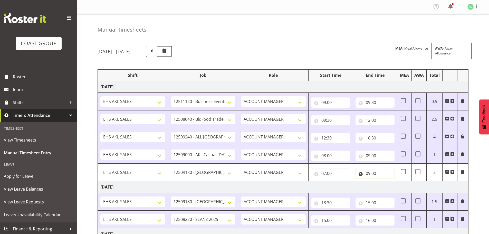
click at [367, 173] on input "09:00" at bounding box center [375, 173] width 39 height 10
click at [390, 187] on select "00 01 02 03 04 05 06 07 08 09 10 11 12 13 14 15 16 17 18 19 20 21 22 23" at bounding box center [391, 187] width 12 height 10
select select "8"
click at [385, 182] on select "00 01 02 03 04 05 06 07 08 09 10 11 12 13 14 15 16 17 18 19 20 21 22 23" at bounding box center [391, 187] width 12 height 10
type input "08:00"
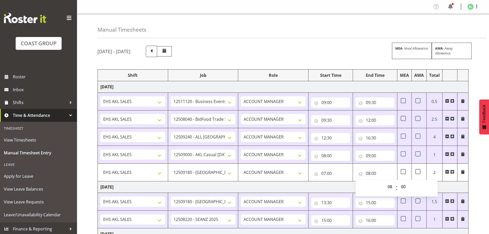
click at [341, 189] on td "[DATE]" at bounding box center [283, 187] width 371 height 12
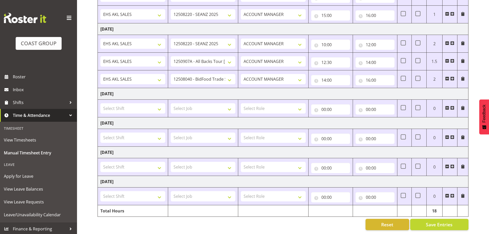
scroll to position [209, 0]
click at [427, 221] on span "Save Entries" at bounding box center [439, 224] width 27 height 7
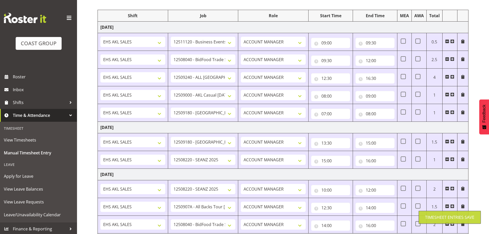
scroll to position [37, 0]
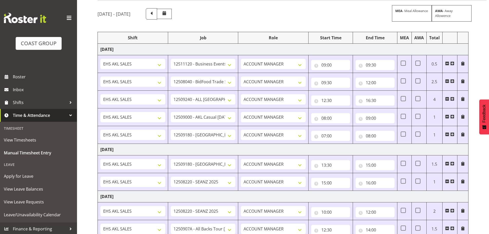
click at [453, 135] on span at bounding box center [452, 134] width 4 height 4
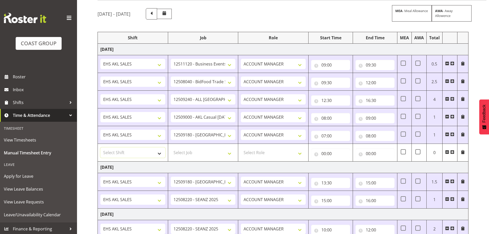
click at [126, 153] on select "Select Shift EHS AKL SALES EHS [PERSON_NAME] Hours EHS [PERSON_NAME] Hours Stri…" at bounding box center [132, 152] width 65 height 10
select select "1327"
click at [100, 147] on select "Select Shift EHS AKL SALES EHS [PERSON_NAME] Hours EHS [PERSON_NAME] Hours Stri…" at bounding box center [132, 152] width 65 height 10
click at [186, 152] on select "Select Job 1 Carlton Events 1 [PERSON_NAME][GEOGRAPHIC_DATA] 1 [PERSON_NAME][GE…" at bounding box center [203, 152] width 65 height 10
click at [203, 159] on td "Select Job 1 Carlton Events 1 [PERSON_NAME][GEOGRAPHIC_DATA] 1 [PERSON_NAME][GE…" at bounding box center [203, 153] width 70 height 18
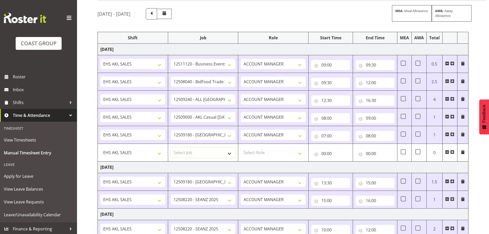
click at [199, 157] on select "Select Job 1 Carlton Events 1 [PERSON_NAME][GEOGRAPHIC_DATA] 1 [PERSON_NAME][GE…" at bounding box center [203, 152] width 65 height 10
select select "10251"
click at [171, 147] on select "Select Job 1 Carlton Events 1 [PERSON_NAME][GEOGRAPHIC_DATA] 1 [PERSON_NAME][GE…" at bounding box center [203, 152] width 65 height 10
click at [247, 154] on select "Select Role ACCOUNT MANAGER Account Manager" at bounding box center [273, 152] width 65 height 10
select select "197"
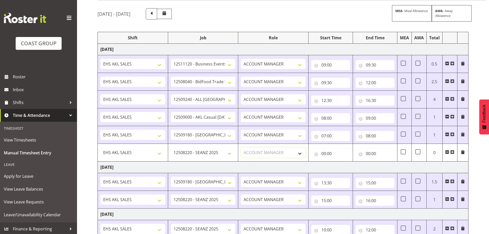
click at [241, 147] on select "Select Role ACCOUNT MANAGER Account Manager" at bounding box center [273, 152] width 65 height 10
click at [326, 155] on input "00:00" at bounding box center [330, 153] width 39 height 10
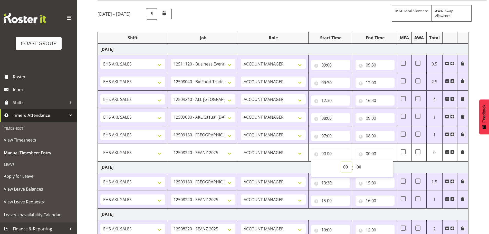
click at [345, 167] on select "00 01 02 03 04 05 06 07 08 09 10 11 12 13 14 15 16 17 18 19 20 21 22 23" at bounding box center [346, 167] width 12 height 10
select select "6"
click at [340, 162] on select "00 01 02 03 04 05 06 07 08 09 10 11 12 13 14 15 16 17 18 19 20 21 22 23" at bounding box center [346, 167] width 12 height 10
type input "06:00"
click at [369, 154] on input "00:00" at bounding box center [375, 153] width 39 height 10
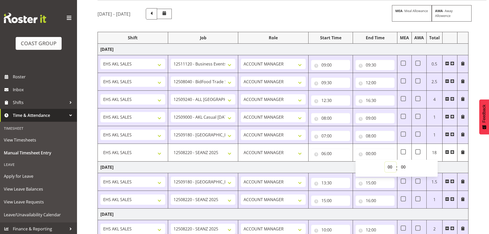
click at [388, 167] on select "00 01 02 03 04 05 06 07 08 09 10 11 12 13 14 15 16 17 18 19 20 21 22 23" at bounding box center [391, 167] width 12 height 10
select select "7"
click at [385, 162] on select "00 01 02 03 04 05 06 07 08 09 10 11 12 13 14 15 16 17 18 19 20 21 22 23" at bounding box center [391, 167] width 12 height 10
type input "07:00"
click at [312, 169] on td "[DATE]" at bounding box center [283, 167] width 371 height 12
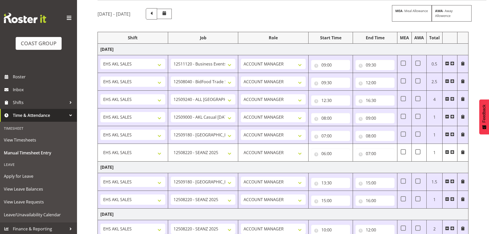
scroll to position [226, 0]
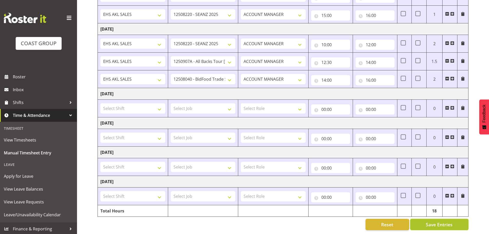
click at [439, 221] on span "Save Entries" at bounding box center [439, 224] width 27 height 7
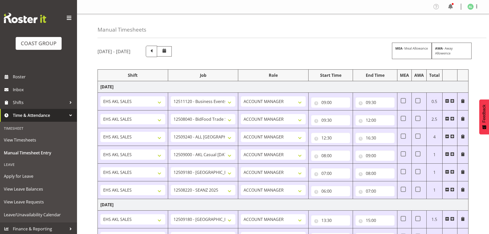
scroll to position [171, 0]
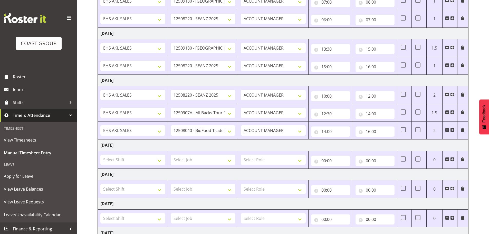
click at [453, 64] on span at bounding box center [452, 65] width 4 height 4
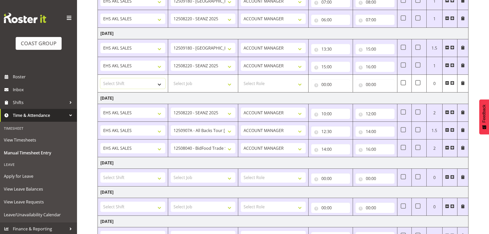
click at [119, 80] on select "Select Shift EHS AKL SALES EHS [PERSON_NAME] Hours EHS [PERSON_NAME] Hours Stri…" at bounding box center [132, 83] width 65 height 10
select select "1327"
click at [100, 78] on select "Select Shift EHS AKL SALES EHS [PERSON_NAME] Hours EHS [PERSON_NAME] Hours Stri…" at bounding box center [132, 83] width 65 height 10
click at [188, 83] on select "Select Job 1 Carlton Events 1 [PERSON_NAME][GEOGRAPHIC_DATA] 1 [PERSON_NAME][GE…" at bounding box center [203, 83] width 65 height 10
select select "10496"
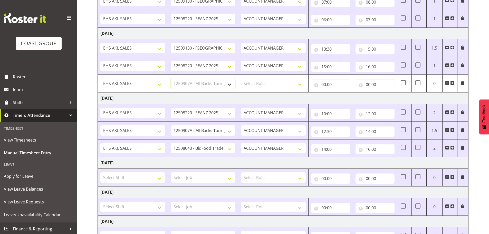
click at [171, 78] on select "Select Job 1 Carlton Events 1 [PERSON_NAME][GEOGRAPHIC_DATA] 1 [PERSON_NAME][GE…" at bounding box center [203, 83] width 65 height 10
click at [259, 86] on select "Select Role ACCOUNT MANAGER Account Manager" at bounding box center [273, 83] width 65 height 10
select select "197"
click at [241, 78] on select "Select Role ACCOUNT MANAGER Account Manager" at bounding box center [273, 83] width 65 height 10
click at [323, 87] on input "00:00" at bounding box center [330, 84] width 39 height 10
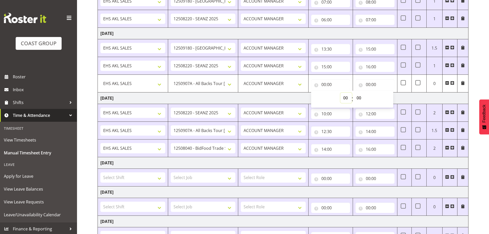
click at [346, 100] on select "00 01 02 03 04 05 06 07 08 09 10 11 12 13 14 15 16 17 18 19 20 21 22 23" at bounding box center [346, 98] width 12 height 10
select select "6"
click at [340, 93] on select "00 01 02 03 04 05 06 07 08 09 10 11 12 13 14 15 16 17 18 19 20 21 22 23" at bounding box center [346, 98] width 12 height 10
type input "06:00"
click at [361, 97] on select "00 01 02 03 04 05 06 07 08 09 10 11 12 13 14 15 16 17 18 19 20 21 22 23 24 25 2…" at bounding box center [360, 98] width 12 height 10
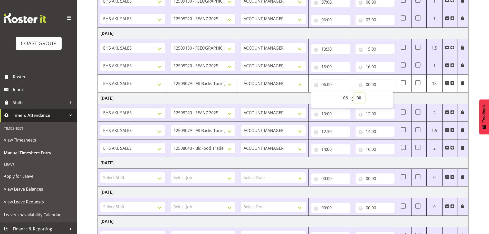
select select "30"
click at [354, 93] on select "00 01 02 03 04 05 06 07 08 09 10 11 12 13 14 15 16 17 18 19 20 21 22 23 24 25 2…" at bounding box center [360, 98] width 12 height 10
type input "06:30"
click at [286, 98] on td "[DATE]" at bounding box center [283, 98] width 371 height 12
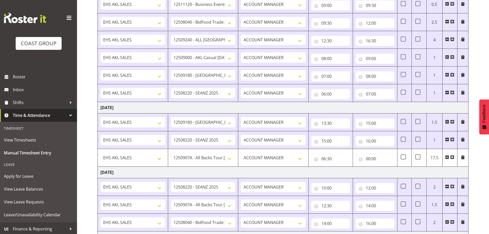
scroll to position [85, 0]
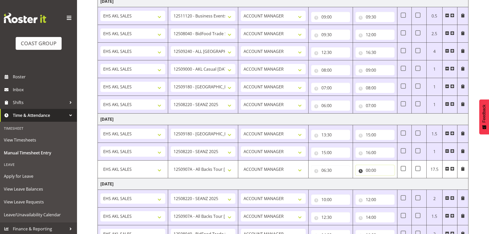
click at [367, 171] on input "00:00" at bounding box center [375, 170] width 39 height 10
click at [388, 183] on select "00 01 02 03 04 05 06 07 08 09 10 11 12 13 14 15 16 17 18 19 20 21 22 23" at bounding box center [391, 183] width 12 height 10
select select "13"
click at [385, 178] on select "00 01 02 03 04 05 06 07 08 09 10 11 12 13 14 15 16 17 18 19 20 21 22 23" at bounding box center [391, 183] width 12 height 10
type input "13:00"
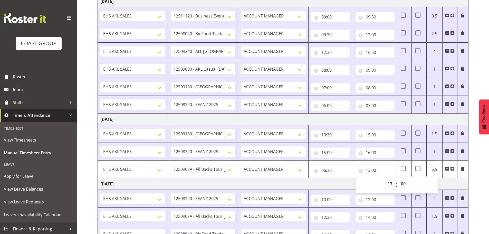
click at [340, 183] on td "[DATE]" at bounding box center [283, 184] width 371 height 12
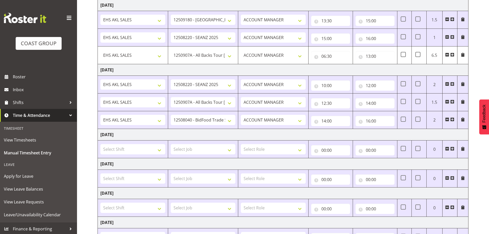
scroll to position [244, 0]
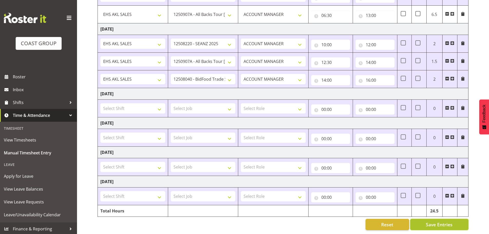
click at [428, 221] on span "Save Entries" at bounding box center [439, 224] width 27 height 7
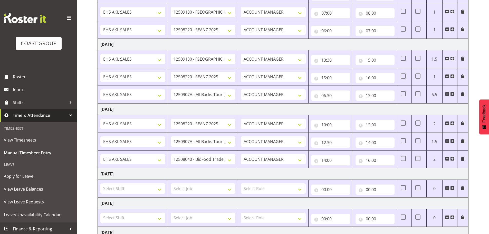
scroll to position [159, 0]
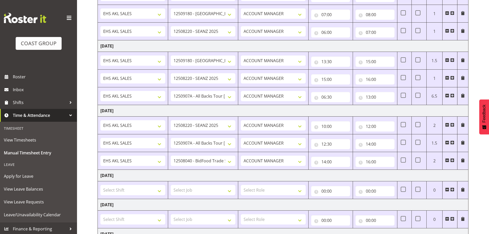
click at [305, 111] on td "[DATE]" at bounding box center [283, 111] width 371 height 12
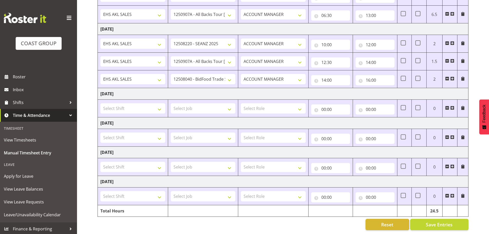
scroll to position [244, 0]
click at [432, 221] on span "Save Entries" at bounding box center [439, 224] width 27 height 7
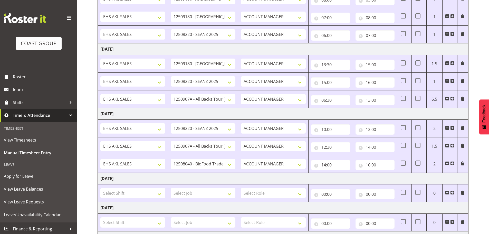
scroll to position [159, 0]
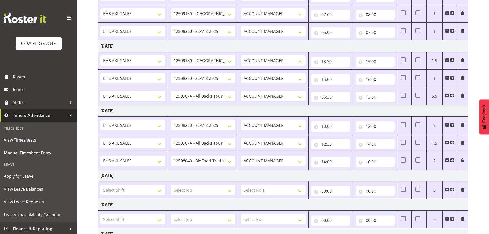
click at [452, 160] on span at bounding box center [452, 160] width 4 height 4
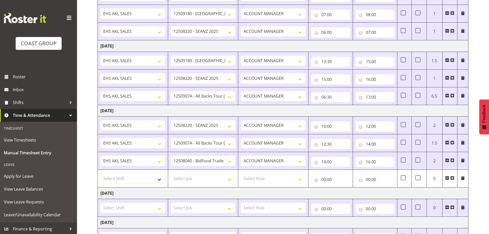
click at [126, 179] on select "Select Shift EHS AKL SALES EHS [PERSON_NAME] Hours EHS [PERSON_NAME] Hours Stri…" at bounding box center [132, 178] width 65 height 10
select select "1327"
click at [100, 173] on select "Select Shift EHS AKL SALES EHS [PERSON_NAME] Hours EHS [PERSON_NAME] Hours Stri…" at bounding box center [132, 178] width 65 height 10
click at [192, 179] on select "Select Job 1 Carlton Events 1 [PERSON_NAME][GEOGRAPHIC_DATA] 1 [PERSON_NAME][GE…" at bounding box center [203, 178] width 65 height 10
select select "9932"
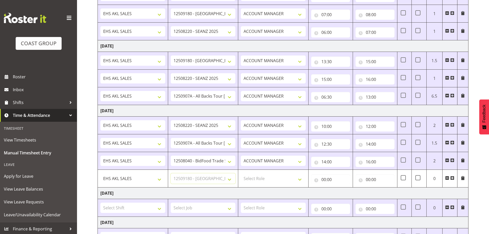
click at [171, 173] on select "Select Job 1 Carlton Events 1 [PERSON_NAME][GEOGRAPHIC_DATA] 1 [PERSON_NAME][GE…" at bounding box center [203, 178] width 65 height 10
click at [275, 179] on select "Select Role ACCOUNT MANAGER Account Manager" at bounding box center [273, 178] width 65 height 10
select select "197"
click at [241, 173] on select "Select Role ACCOUNT MANAGER Account Manager" at bounding box center [273, 178] width 65 height 10
click at [325, 179] on input "00:00" at bounding box center [330, 179] width 39 height 10
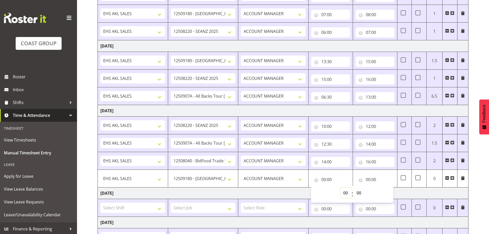
click at [343, 191] on select "00 01 02 03 04 05 06 07 08 09 10 11 12 13 14 15 16 17 18 19 20 21 22 23" at bounding box center [346, 193] width 12 height 10
select select "8"
click at [340, 188] on select "00 01 02 03 04 05 06 07 08 09 10 11 12 13 14 15 16 17 18 19 20 21 22 23" at bounding box center [346, 193] width 12 height 10
type input "08:00"
click at [370, 179] on input "00:00" at bounding box center [375, 179] width 39 height 10
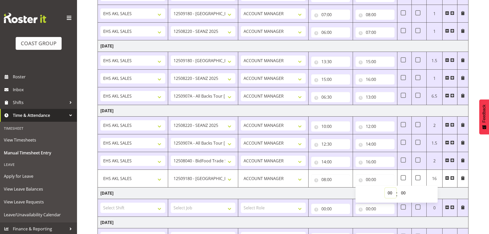
click at [387, 191] on select "00 01 02 03 04 05 06 07 08 09 10 11 12 13 14 15 16 17 18 19 20 21 22 23" at bounding box center [391, 193] width 12 height 10
select select "10"
click at [385, 188] on select "00 01 02 03 04 05 06 07 08 09 10 11 12 13 14 15 16 17 18 19 20 21 22 23" at bounding box center [391, 193] width 12 height 10
type input "10:00"
click at [321, 193] on td "[DATE]" at bounding box center [283, 193] width 371 height 12
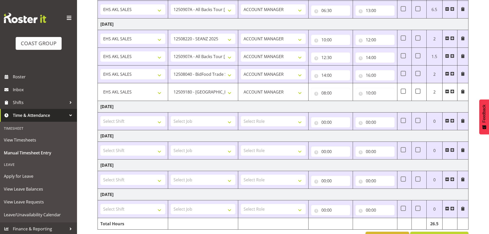
scroll to position [262, 0]
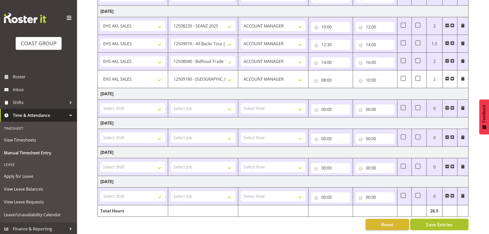
click at [429, 221] on span "Save Entries" at bounding box center [439, 224] width 27 height 7
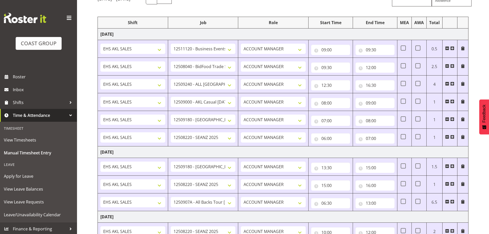
scroll to position [0, 0]
